Goal: Information Seeking & Learning: Understand process/instructions

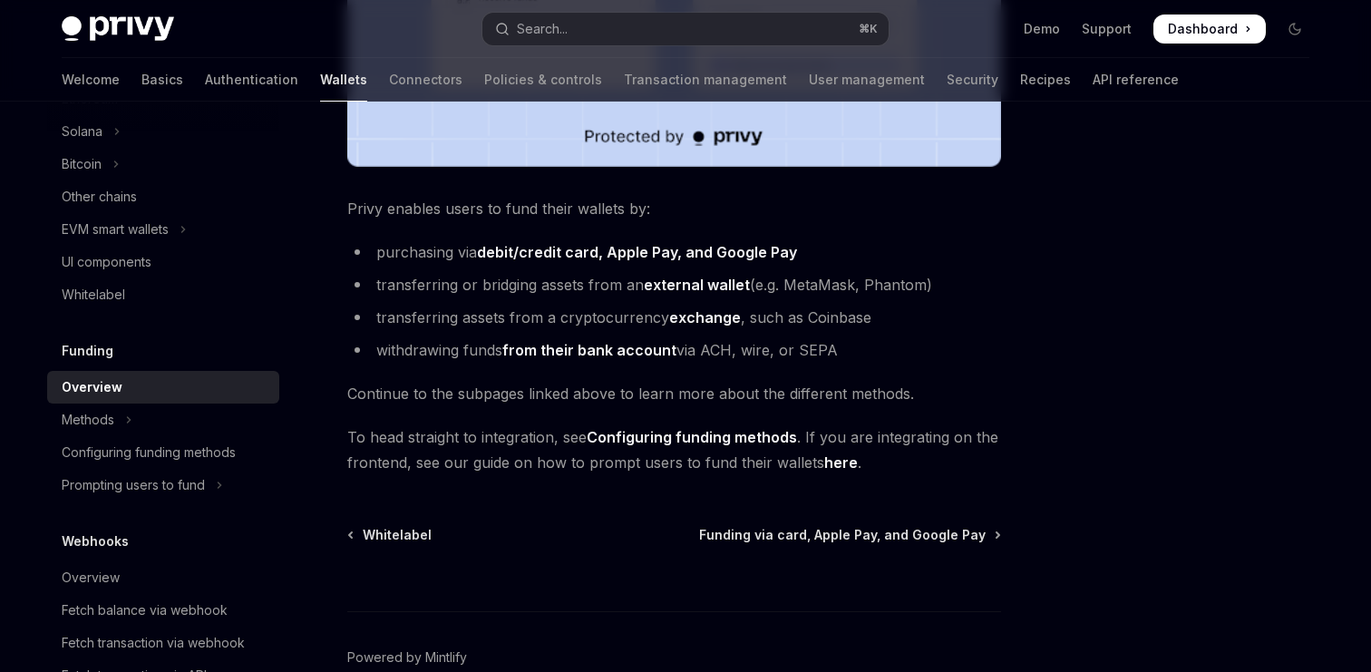
scroll to position [672, 0]
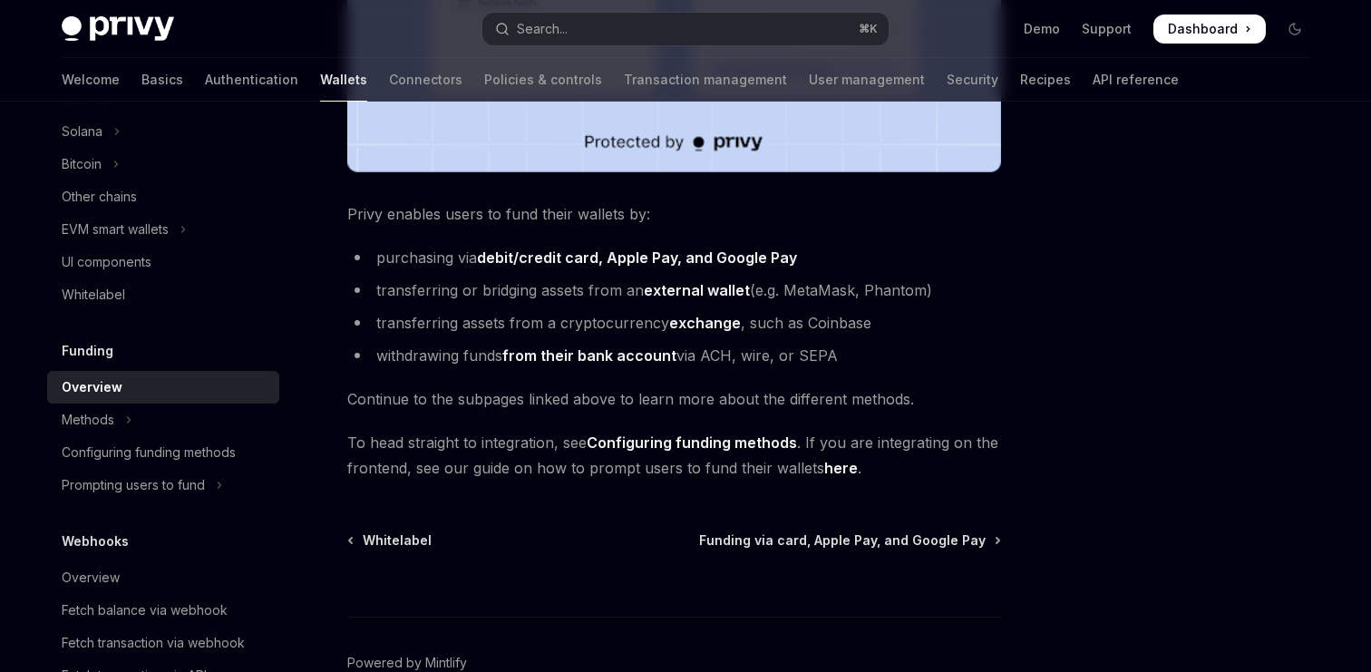
click at [905, 337] on ul "purchasing via debit/credit card, Apple Pay, and Google Pay transferring or bri…" at bounding box center [674, 306] width 654 height 123
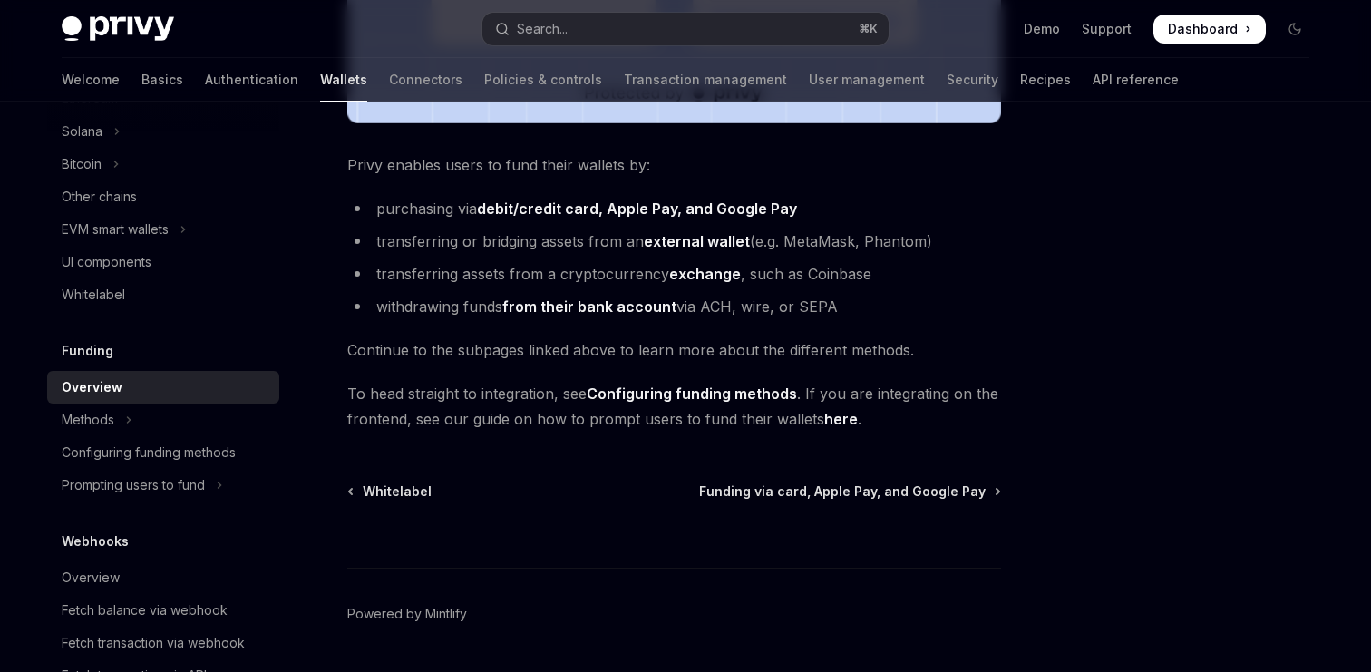
scroll to position [729, 0]
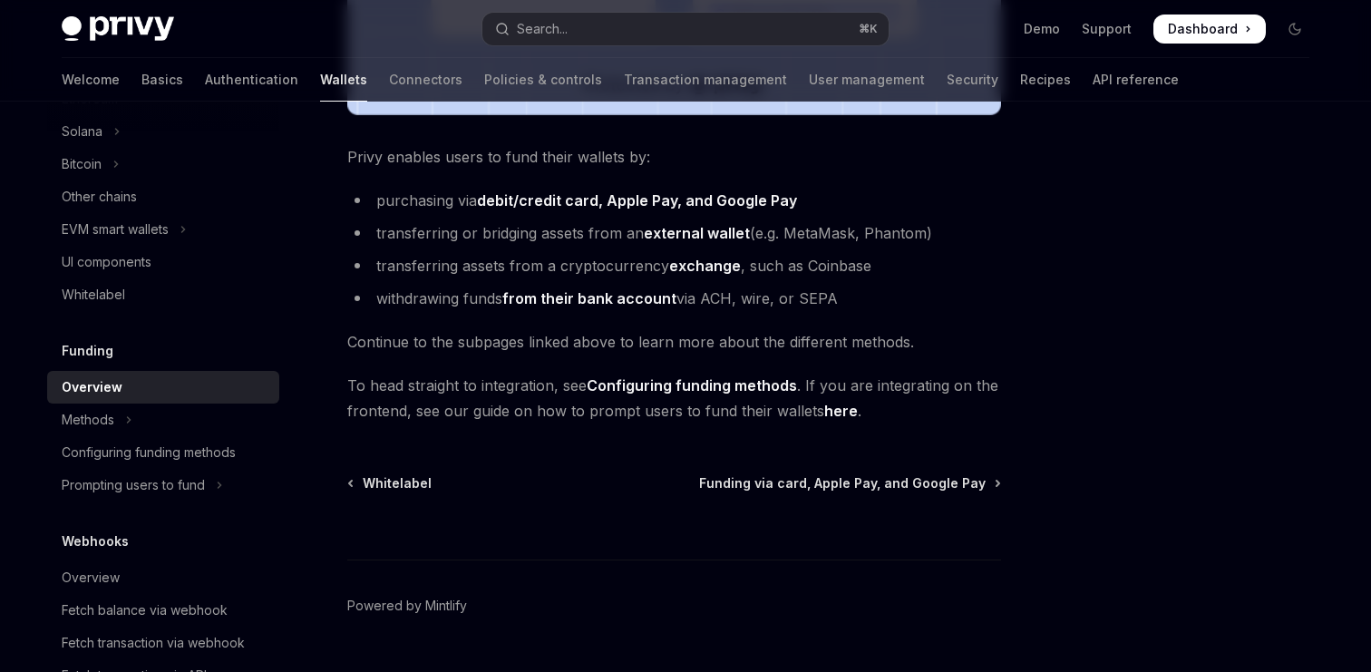
click at [686, 398] on span "To head straight to integration, see Configuring funding methods . If you are i…" at bounding box center [674, 398] width 654 height 51
click at [685, 384] on link "Configuring funding methods" at bounding box center [692, 385] width 210 height 19
type textarea "*"
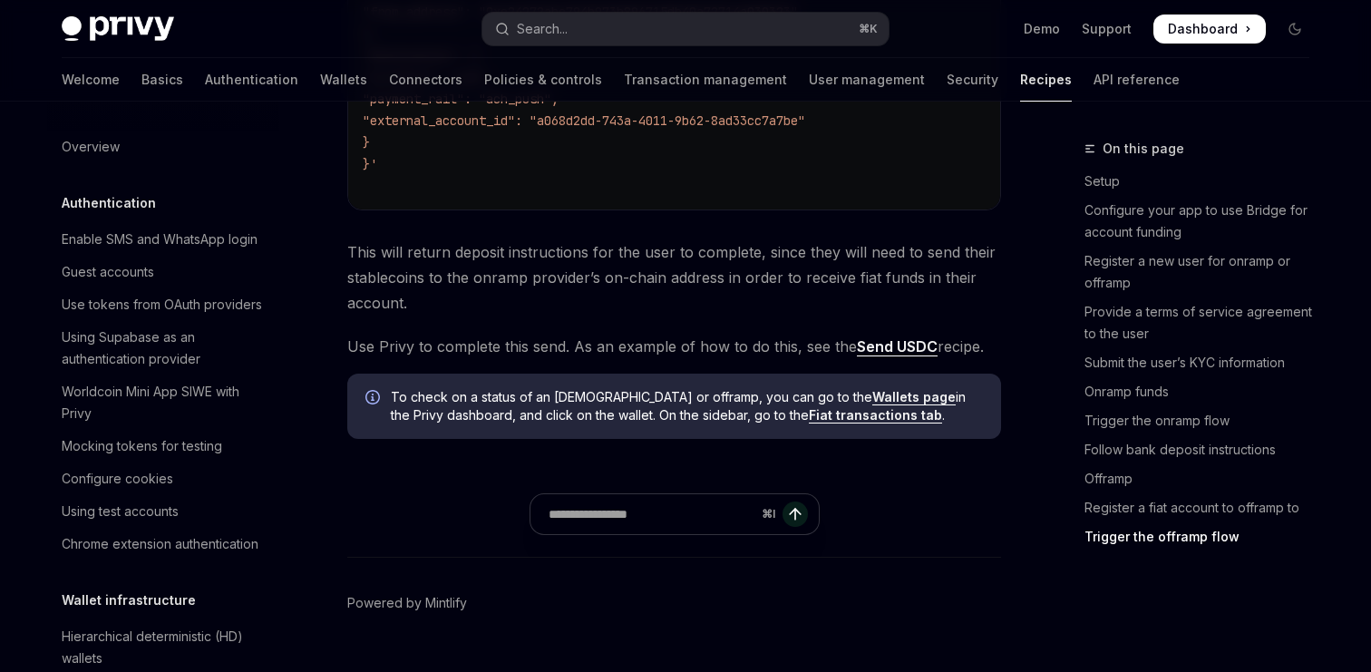
scroll to position [6405, 0]
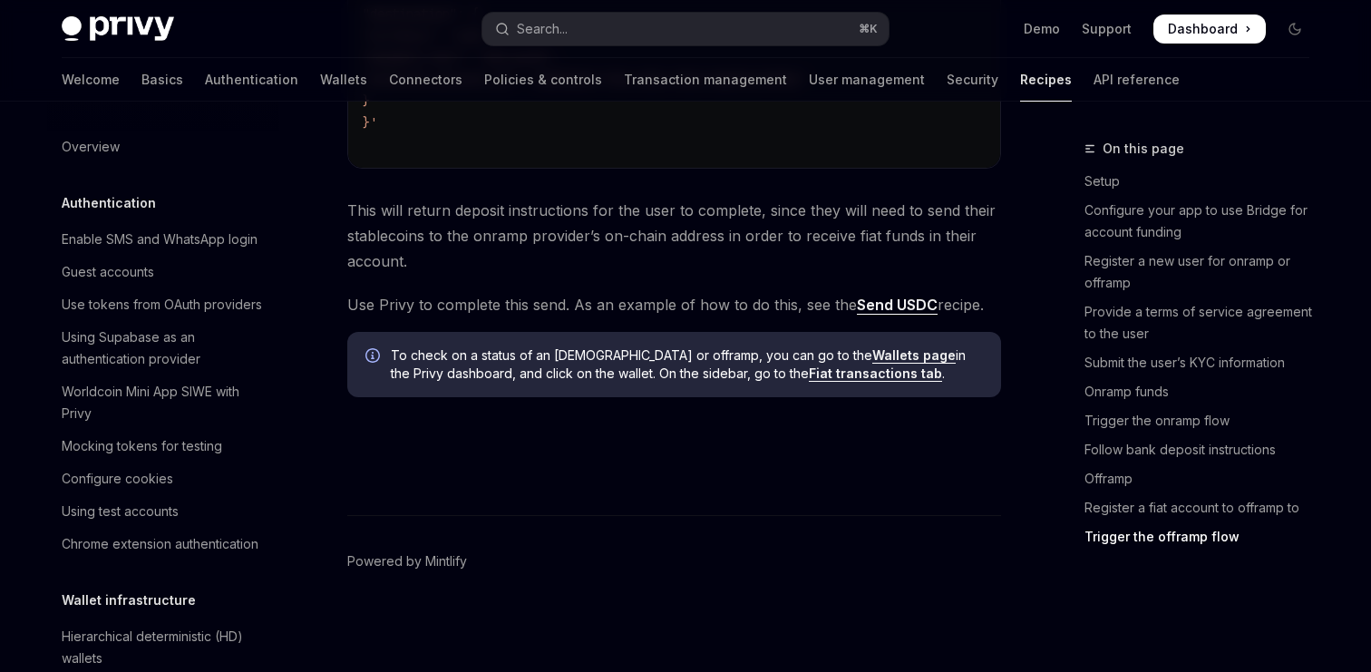
click at [885, 298] on link "Send USDC" at bounding box center [897, 305] width 81 height 19
type textarea "*"
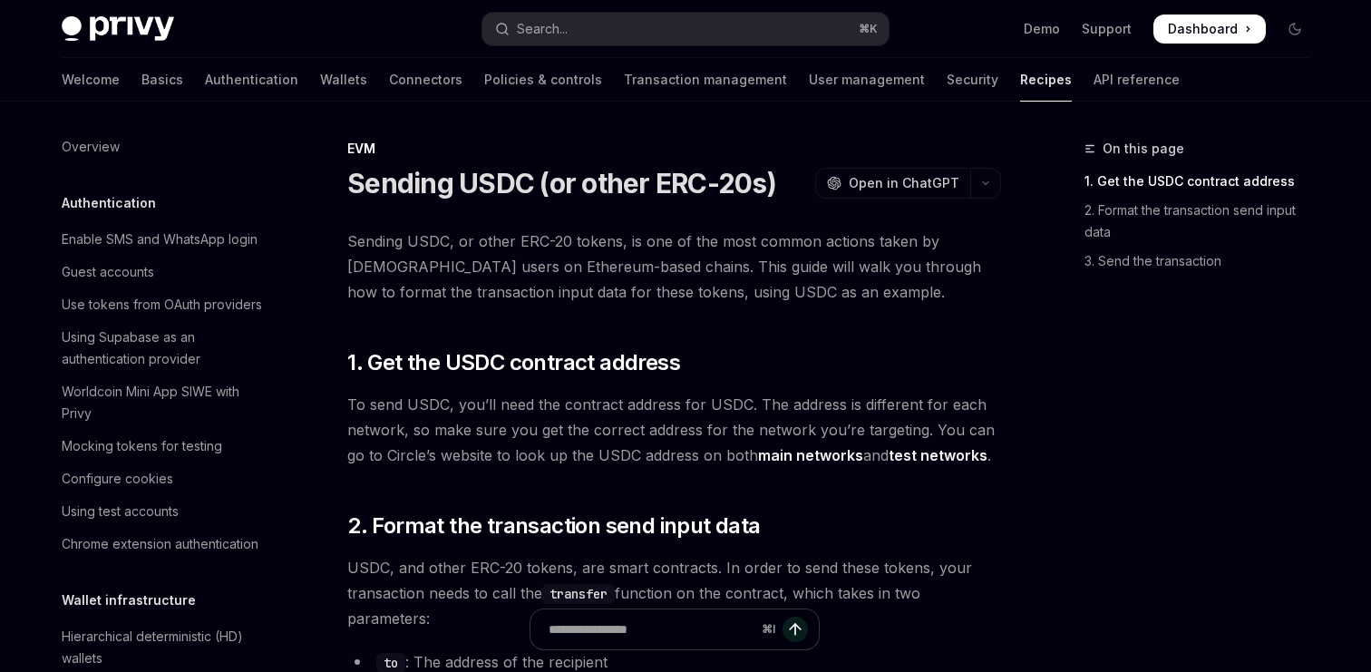
scroll to position [2339, 0]
